Goal: Task Accomplishment & Management: Complete application form

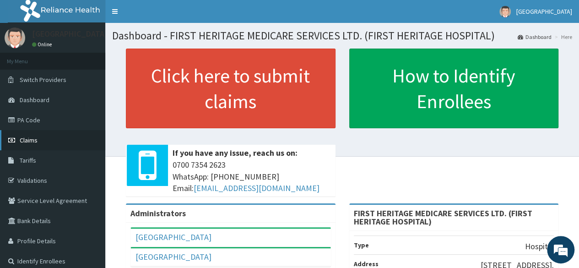
click at [29, 139] on span "Claims" at bounding box center [29, 140] width 18 height 8
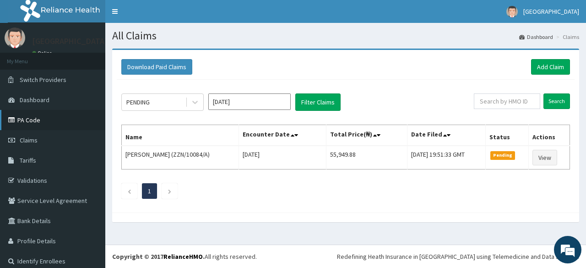
click at [27, 119] on link "PA Code" at bounding box center [52, 120] width 105 height 20
click at [194, 102] on icon at bounding box center [194, 102] width 5 height 3
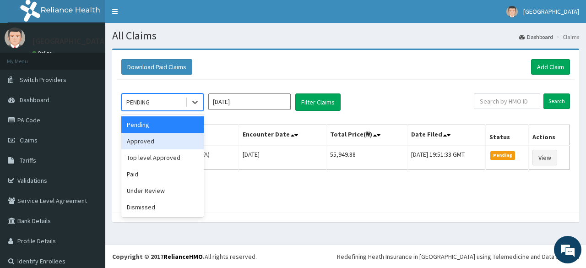
click at [178, 141] on div "Approved" at bounding box center [162, 141] width 82 height 16
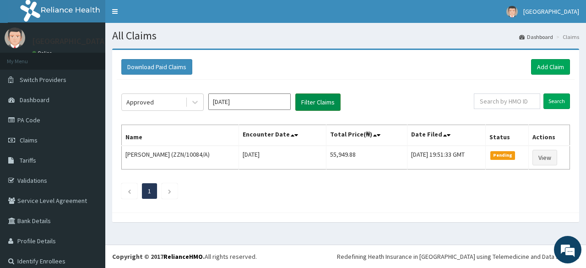
click at [312, 102] on button "Filter Claims" at bounding box center [317, 101] width 45 height 17
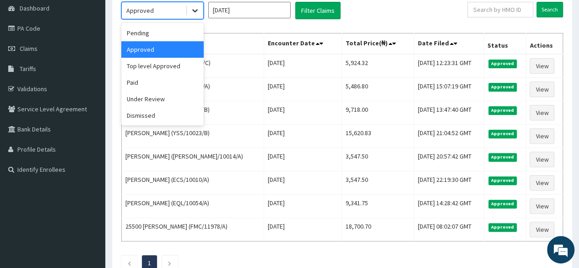
click at [194, 13] on icon at bounding box center [194, 10] width 9 height 9
click at [169, 99] on div "Under Review" at bounding box center [162, 99] width 82 height 16
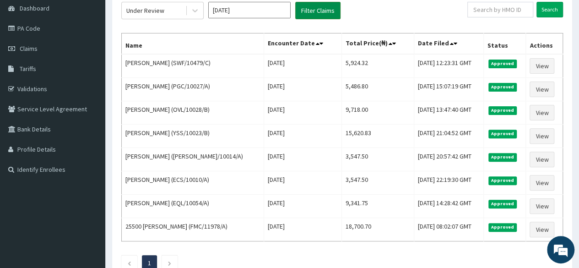
click at [316, 12] on button "Filter Claims" at bounding box center [317, 10] width 45 height 17
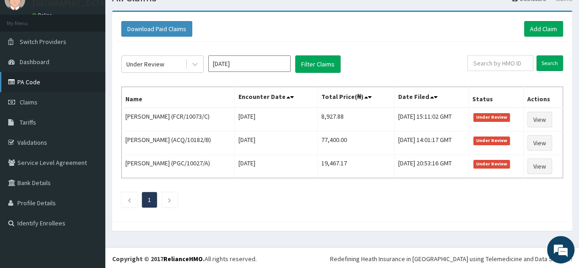
click at [36, 81] on link "PA Code" at bounding box center [52, 82] width 105 height 20
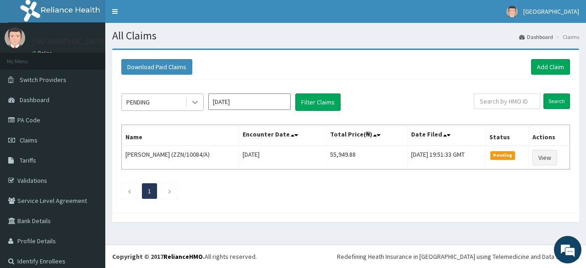
click at [196, 101] on icon at bounding box center [194, 102] width 9 height 9
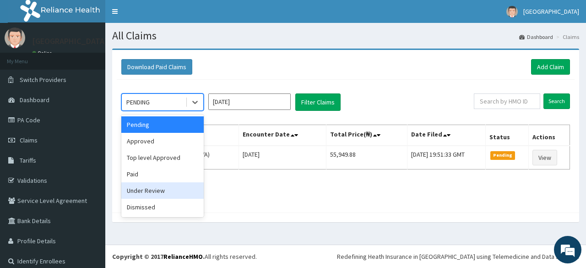
click at [160, 189] on div "Under Review" at bounding box center [162, 190] width 82 height 16
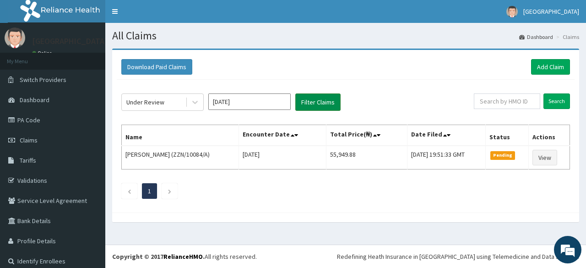
click at [320, 100] on button "Filter Claims" at bounding box center [317, 101] width 45 height 17
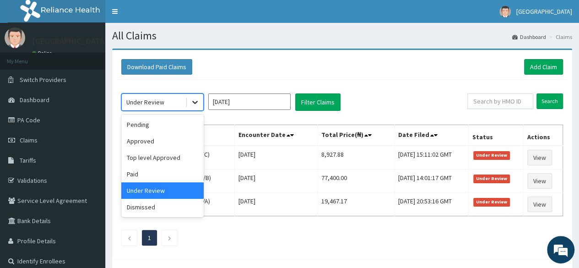
click at [191, 101] on icon at bounding box center [194, 102] width 9 height 9
click at [161, 158] on div "Top level Approved" at bounding box center [162, 157] width 82 height 16
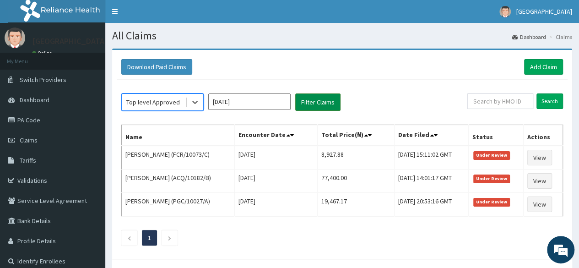
click at [311, 103] on button "Filter Claims" at bounding box center [317, 101] width 45 height 17
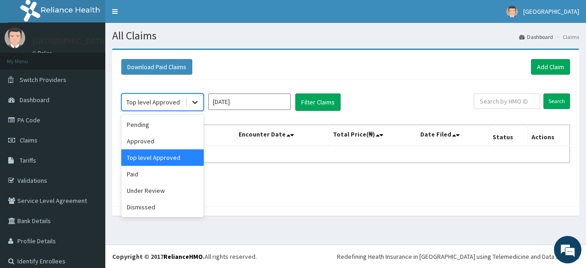
click at [193, 102] on icon at bounding box center [194, 102] width 9 height 9
click at [157, 138] on div "Approved" at bounding box center [162, 141] width 82 height 16
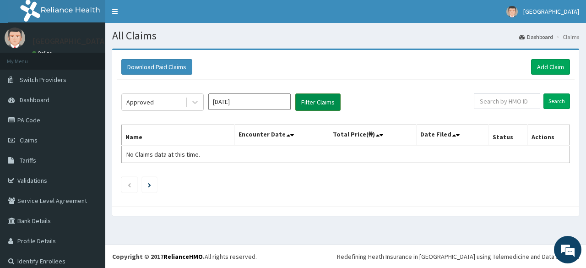
click at [312, 101] on button "Filter Claims" at bounding box center [317, 101] width 45 height 17
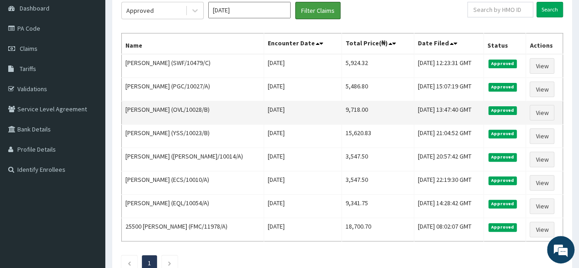
scroll to position [46, 0]
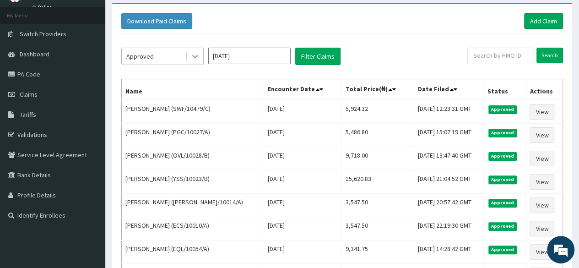
click at [196, 53] on icon at bounding box center [194, 56] width 9 height 9
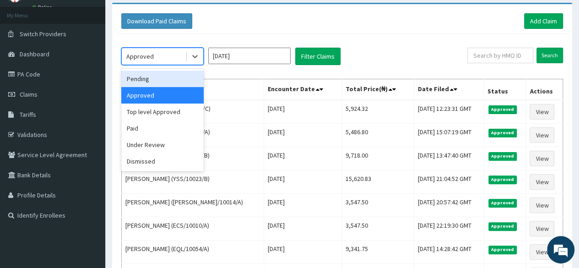
click at [170, 80] on div "Pending" at bounding box center [162, 78] width 82 height 16
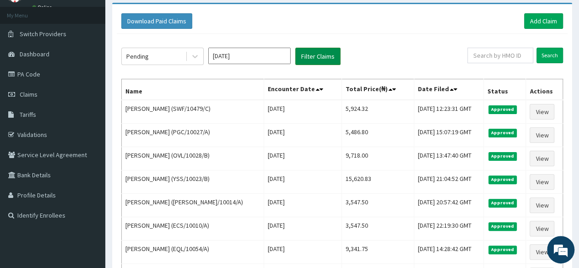
click at [316, 54] on button "Filter Claims" at bounding box center [317, 56] width 45 height 17
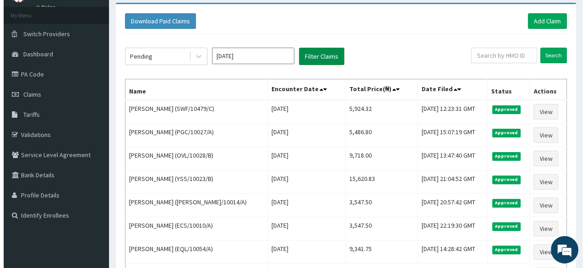
scroll to position [0, 0]
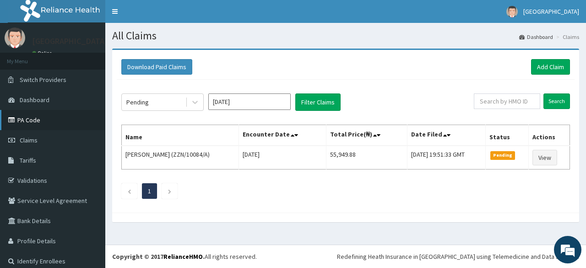
click at [32, 120] on link "PA Code" at bounding box center [52, 120] width 105 height 20
click at [193, 101] on icon at bounding box center [194, 102] width 5 height 3
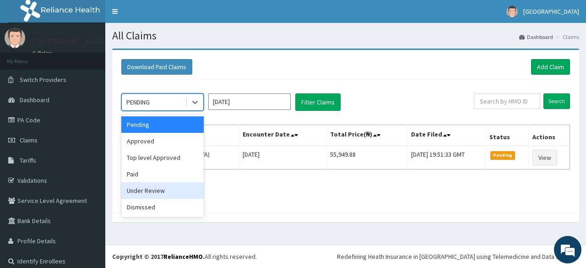
click at [167, 190] on div "Under Review" at bounding box center [162, 190] width 82 height 16
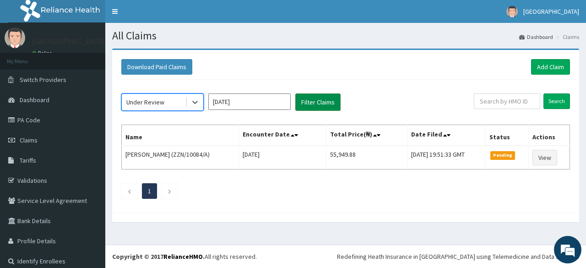
click at [306, 100] on button "Filter Claims" at bounding box center [317, 101] width 45 height 17
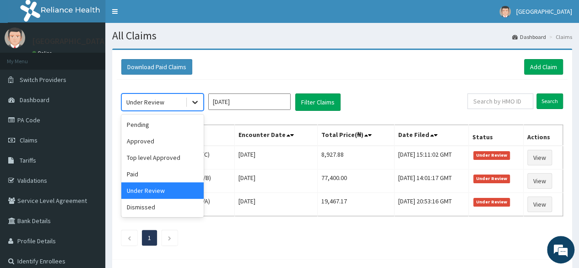
click at [193, 100] on icon at bounding box center [194, 102] width 9 height 9
click at [159, 146] on div "Approved" at bounding box center [162, 141] width 82 height 16
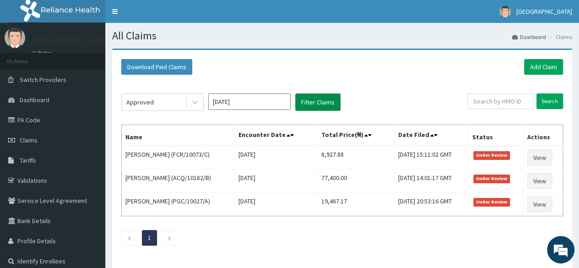
click at [320, 102] on button "Filter Claims" at bounding box center [317, 101] width 45 height 17
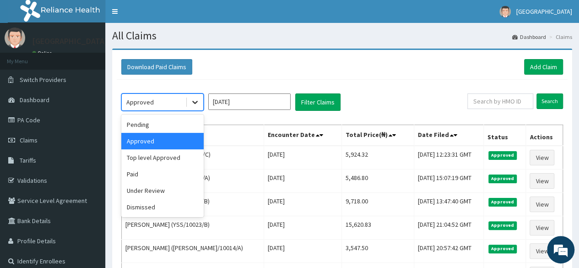
click at [194, 100] on icon at bounding box center [194, 102] width 9 height 9
click at [144, 175] on div "Paid" at bounding box center [162, 174] width 82 height 16
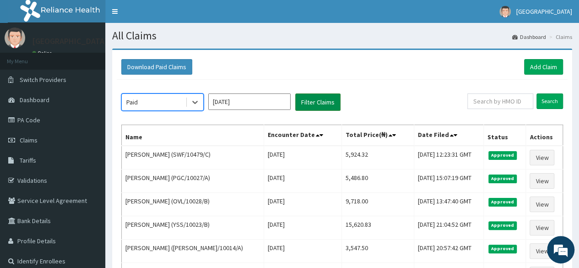
click at [316, 103] on button "Filter Claims" at bounding box center [317, 101] width 45 height 17
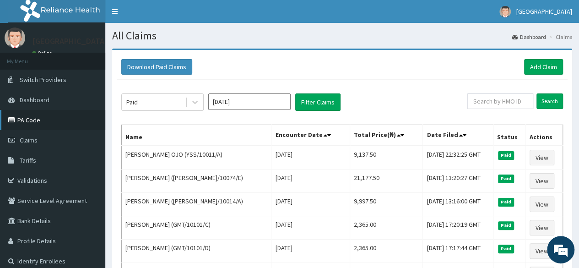
click at [27, 119] on link "PA Code" at bounding box center [52, 120] width 105 height 20
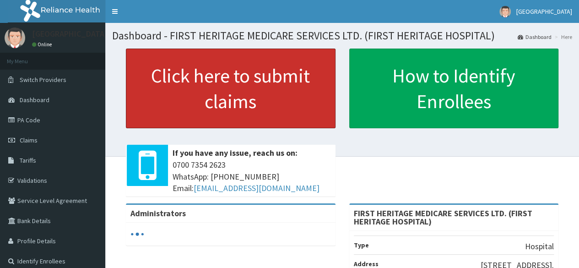
click at [203, 74] on link "Click here to submit claims" at bounding box center [231, 89] width 210 height 80
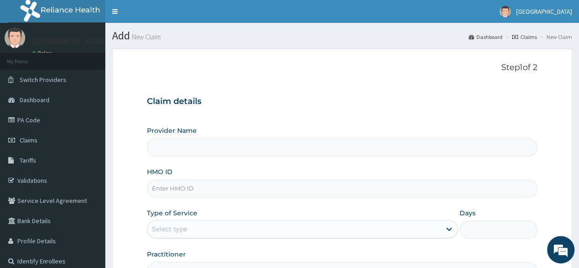
type input "FIRST HERITAGE MEDICARE SERVICES LTD. (FIRST HERITAGE HOSPITAL)"
click at [199, 187] on input "HMO ID" at bounding box center [342, 188] width 390 height 18
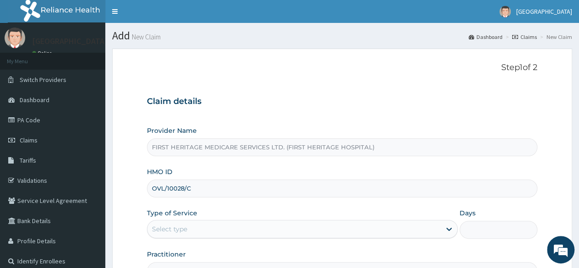
type input "OVL/10028/C"
click at [185, 230] on div "Select type" at bounding box center [169, 228] width 35 height 9
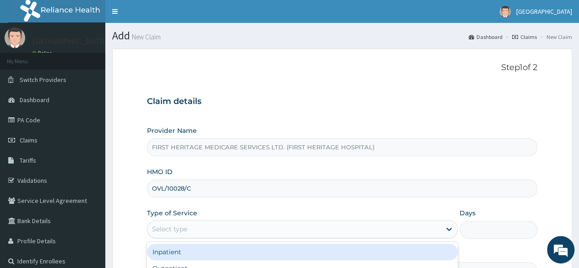
scroll to position [92, 0]
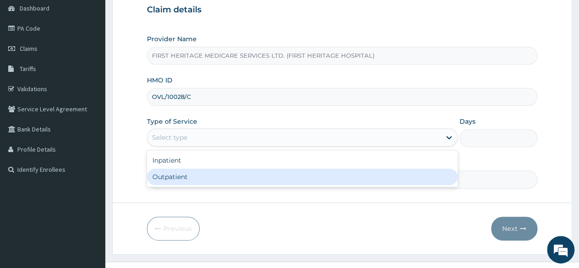
click at [194, 181] on div "Outpatient" at bounding box center [302, 176] width 311 height 16
type input "1"
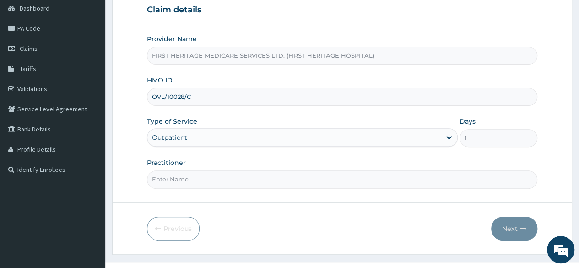
click at [197, 181] on input "Practitioner" at bounding box center [342, 179] width 390 height 18
type input "[PERSON_NAME]"
click at [511, 225] on button "Next" at bounding box center [514, 229] width 46 height 24
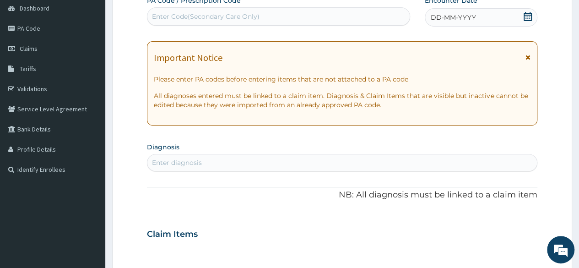
click at [184, 17] on div "Enter Code(Secondary Care Only)" at bounding box center [206, 16] width 108 height 9
paste input "PA/0BB6F7"
type input "PA/0BB6F7"
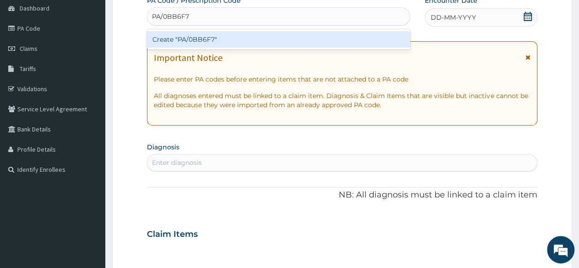
click at [183, 39] on div "Create "PA/0BB6F7"" at bounding box center [278, 39] width 263 height 16
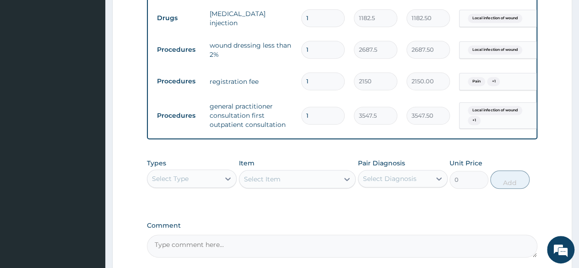
scroll to position [521, 0]
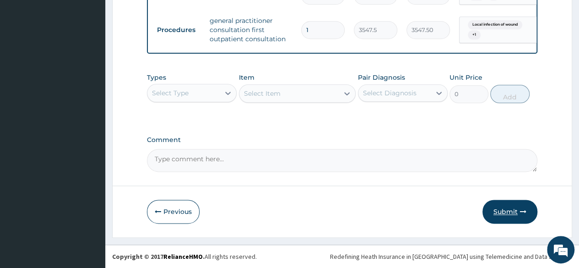
click at [504, 213] on button "Submit" at bounding box center [510, 212] width 55 height 24
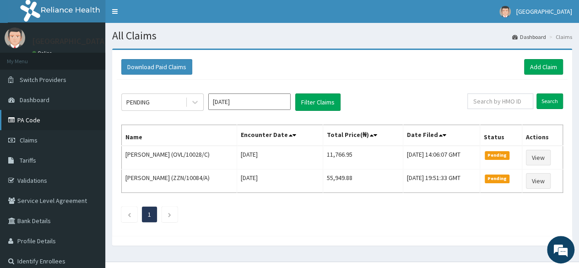
click at [28, 119] on link "PA Code" at bounding box center [52, 120] width 105 height 20
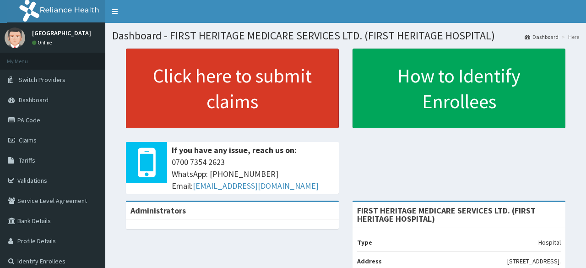
click at [212, 82] on link "Click here to submit claims" at bounding box center [232, 89] width 213 height 80
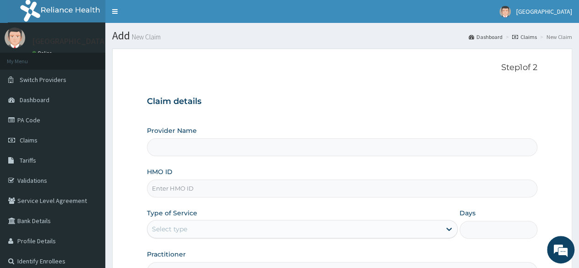
type input "FIRST HERITAGE MEDICARE SERVICES LTD. (FIRST HERITAGE HOSPITAL)"
click at [168, 188] on input "HMO ID" at bounding box center [342, 188] width 390 height 18
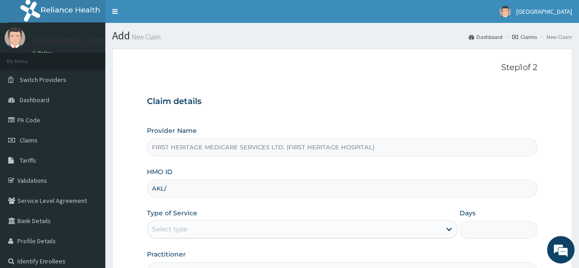
type input "AKL/10004/A"
click at [193, 228] on div "Select type" at bounding box center [293, 229] width 293 height 15
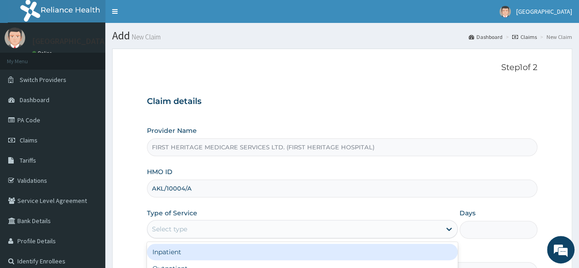
scroll to position [92, 0]
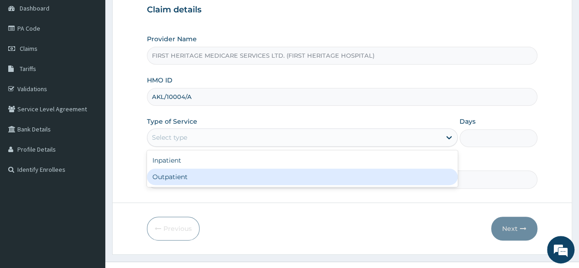
click at [190, 176] on div "Outpatient" at bounding box center [302, 176] width 311 height 16
type input "1"
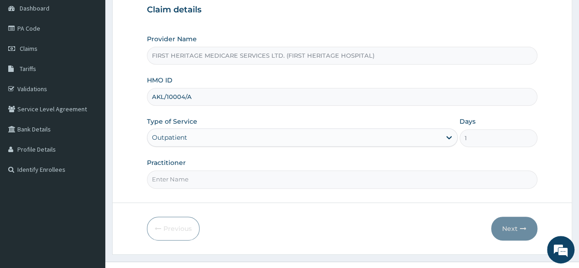
click at [185, 179] on input "Practitioner" at bounding box center [342, 179] width 390 height 18
type input "DR KEKU"
click at [506, 226] on button "Next" at bounding box center [514, 229] width 46 height 24
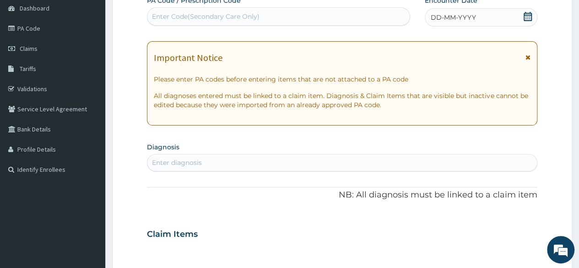
click at [168, 16] on div "Enter Code(Secondary Care Only)" at bounding box center [206, 16] width 108 height 9
paste input "PA/0D3792"
type input "PA/0D3792"
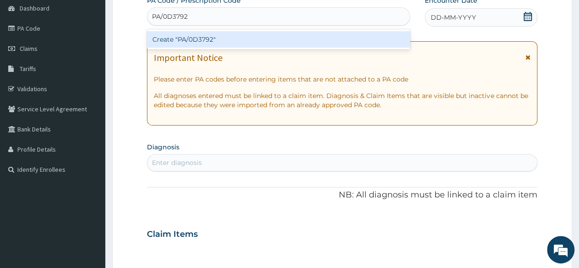
click at [180, 40] on div "Create "PA/0D3792"" at bounding box center [278, 39] width 263 height 16
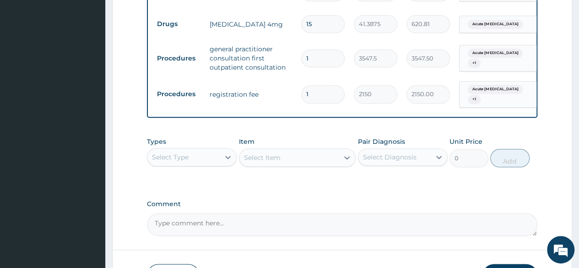
scroll to position [518, 0]
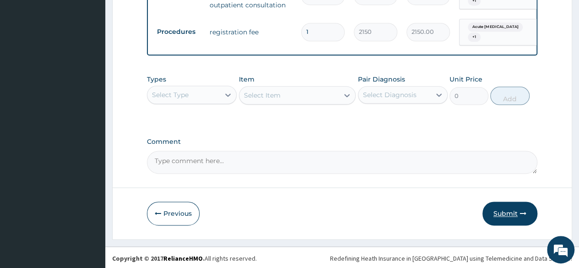
click at [505, 212] on button "Submit" at bounding box center [510, 213] width 55 height 24
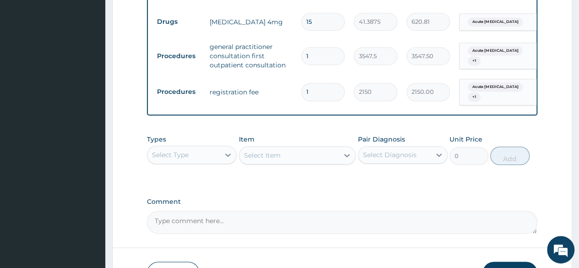
scroll to position [504, 0]
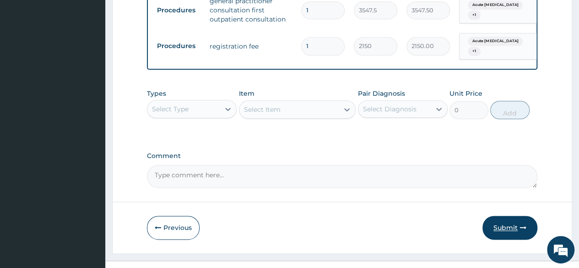
click at [508, 227] on button "Submit" at bounding box center [510, 228] width 55 height 24
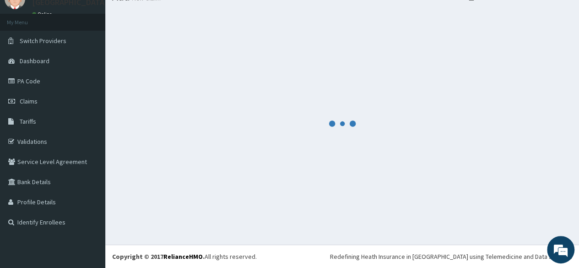
scroll to position [38, 0]
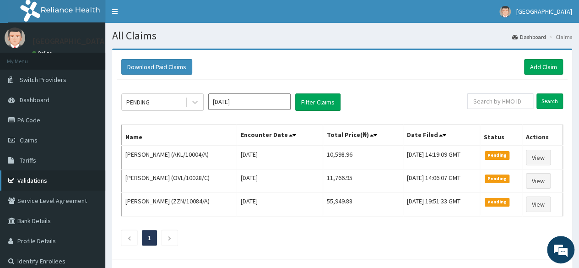
click at [35, 181] on link "Validations" at bounding box center [52, 180] width 105 height 20
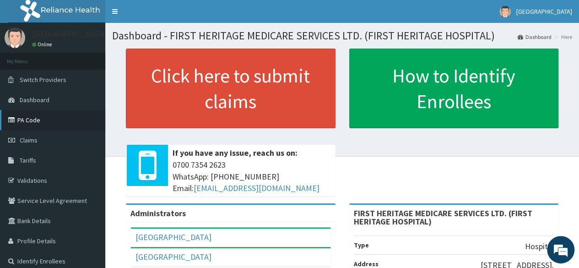
click at [28, 121] on link "PA Code" at bounding box center [52, 120] width 105 height 20
